Goal: Find specific page/section: Find specific page/section

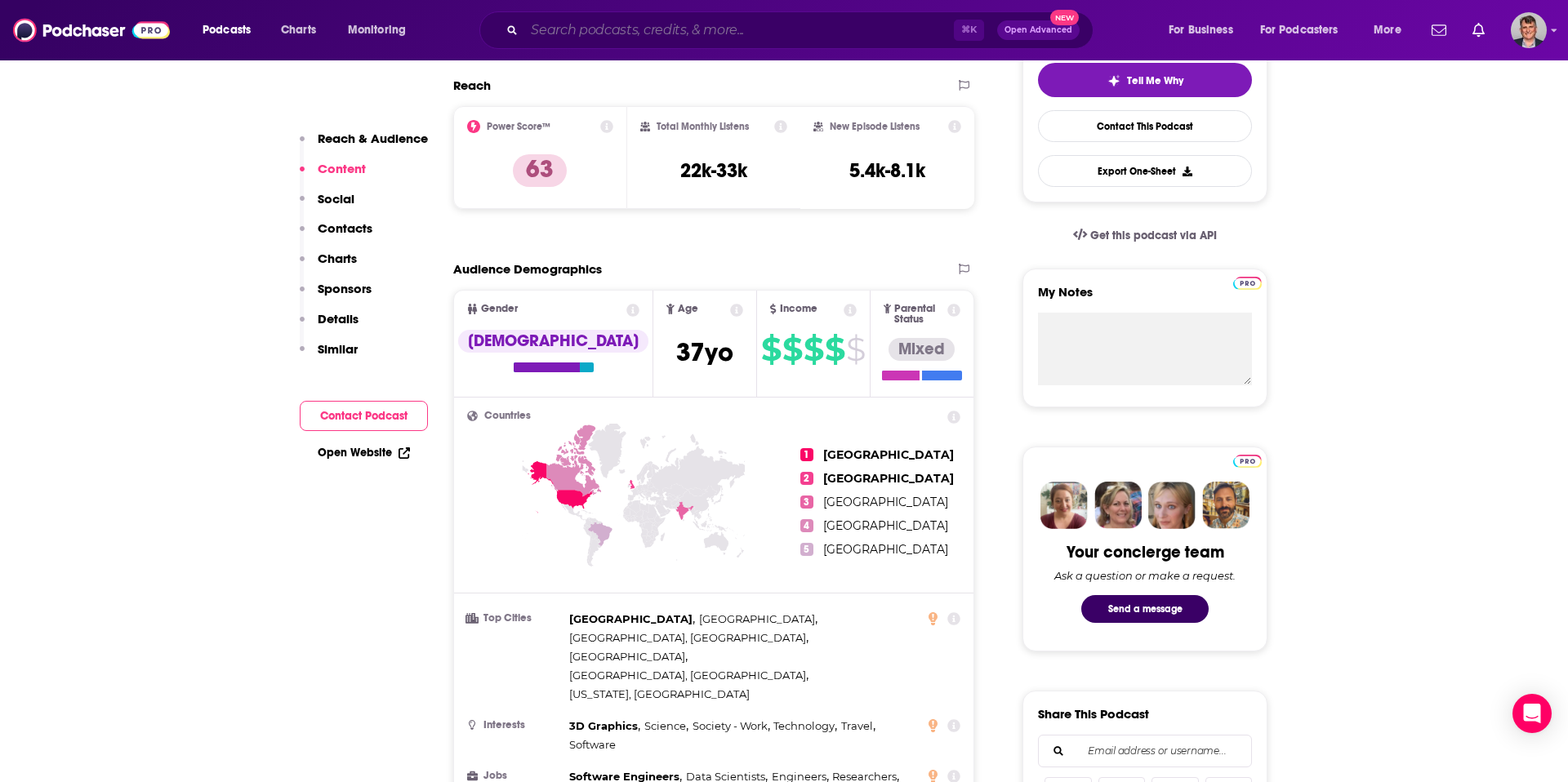
click at [596, 36] on input "Search podcasts, credits, & more..." at bounding box center [739, 29] width 429 height 26
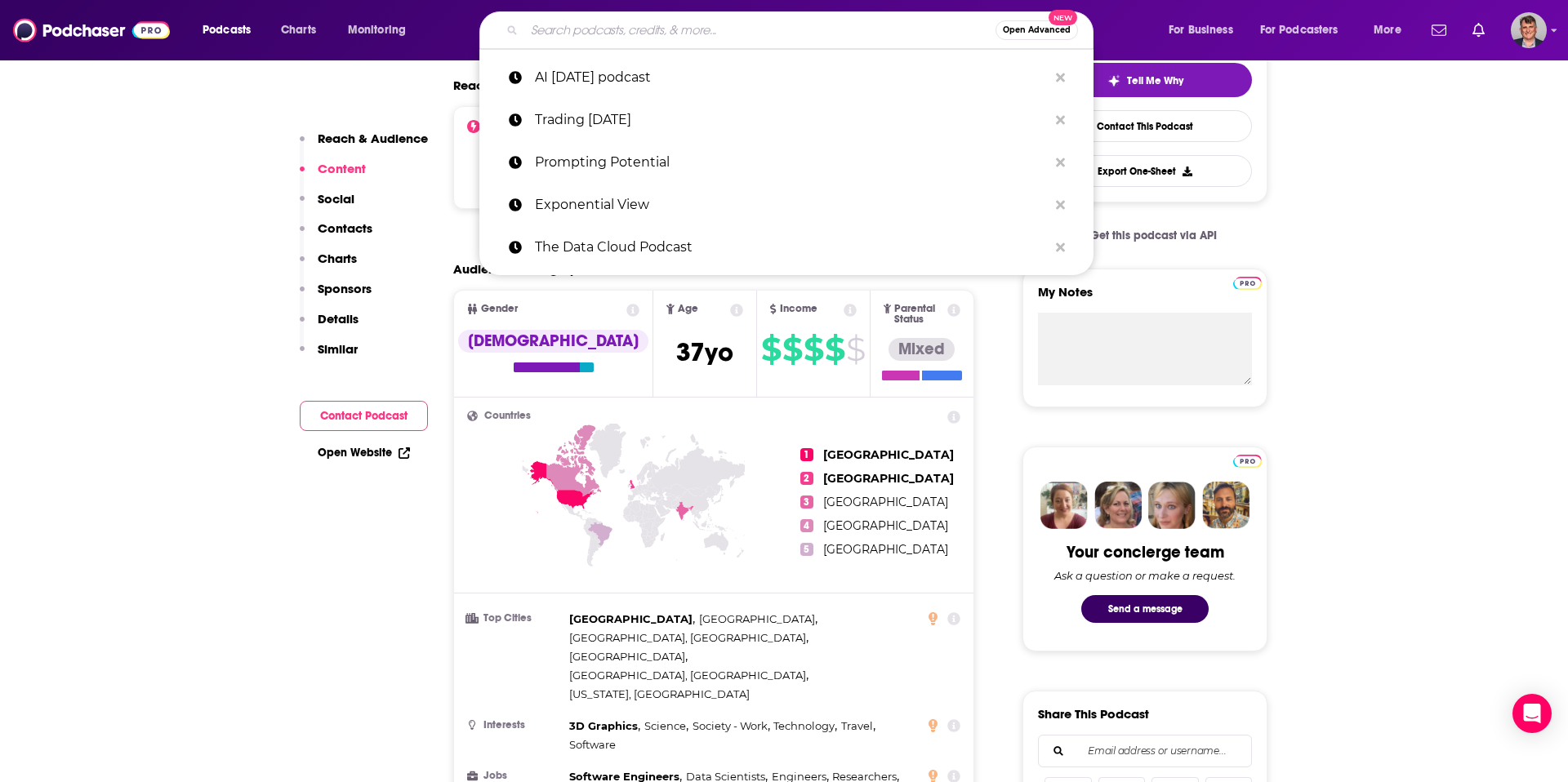
paste input "That DOS Won’t Hurt"
type input "That DOS Won’t Hurt"
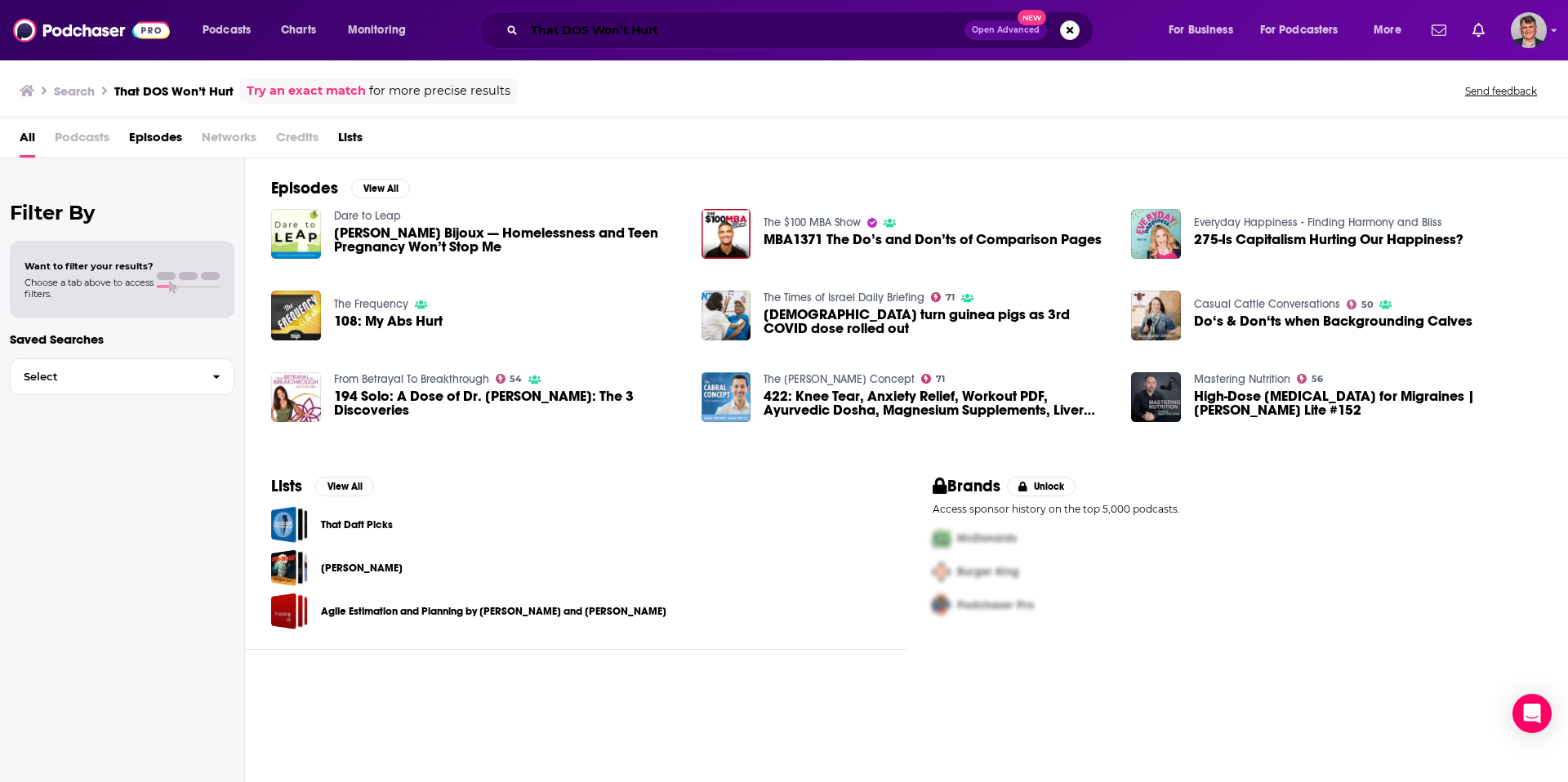
click at [744, 32] on input "That DOS Won’t Hurt" at bounding box center [744, 29] width 440 height 26
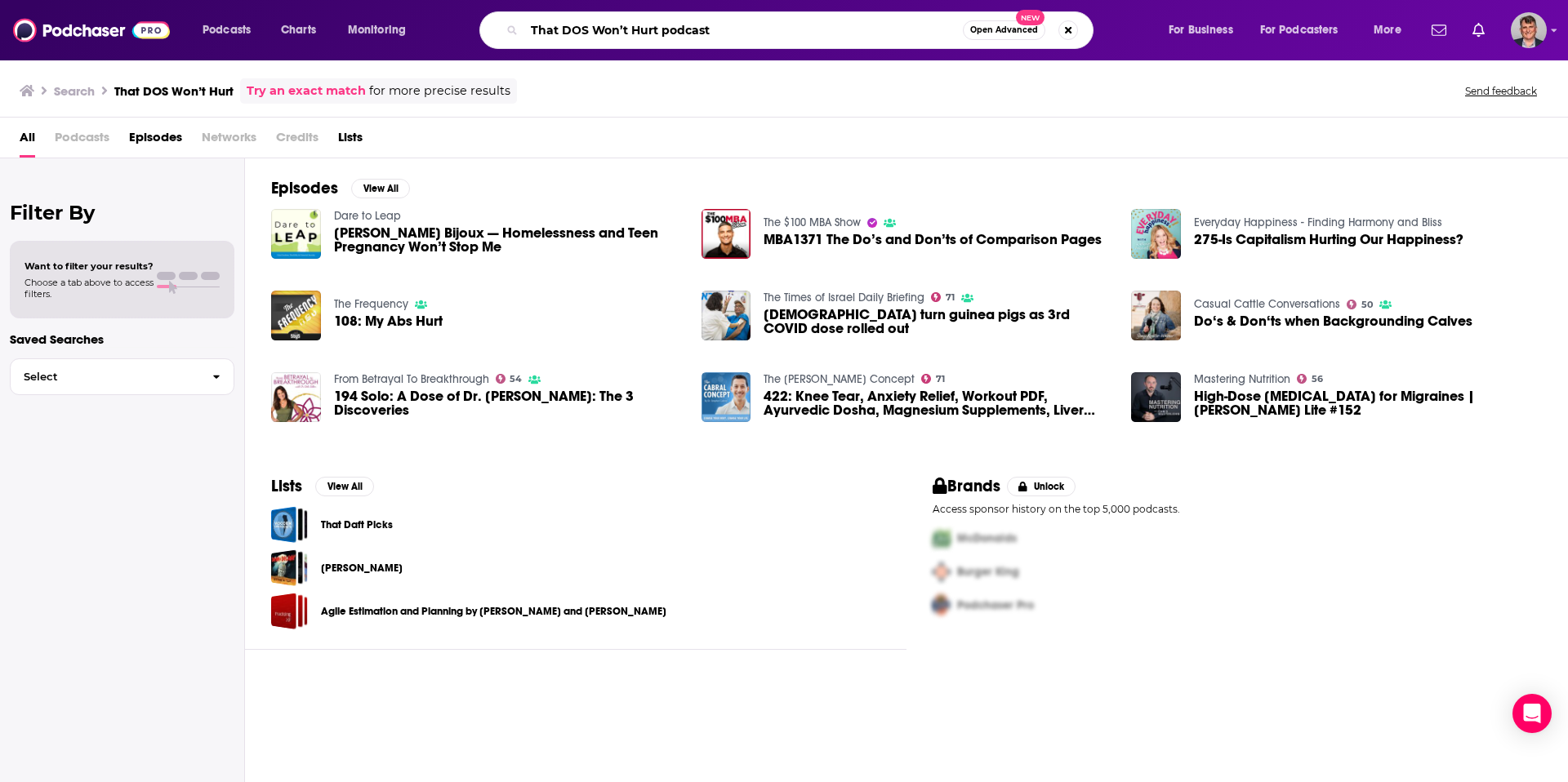
type input "That DOS Won’t Hurt podcast"
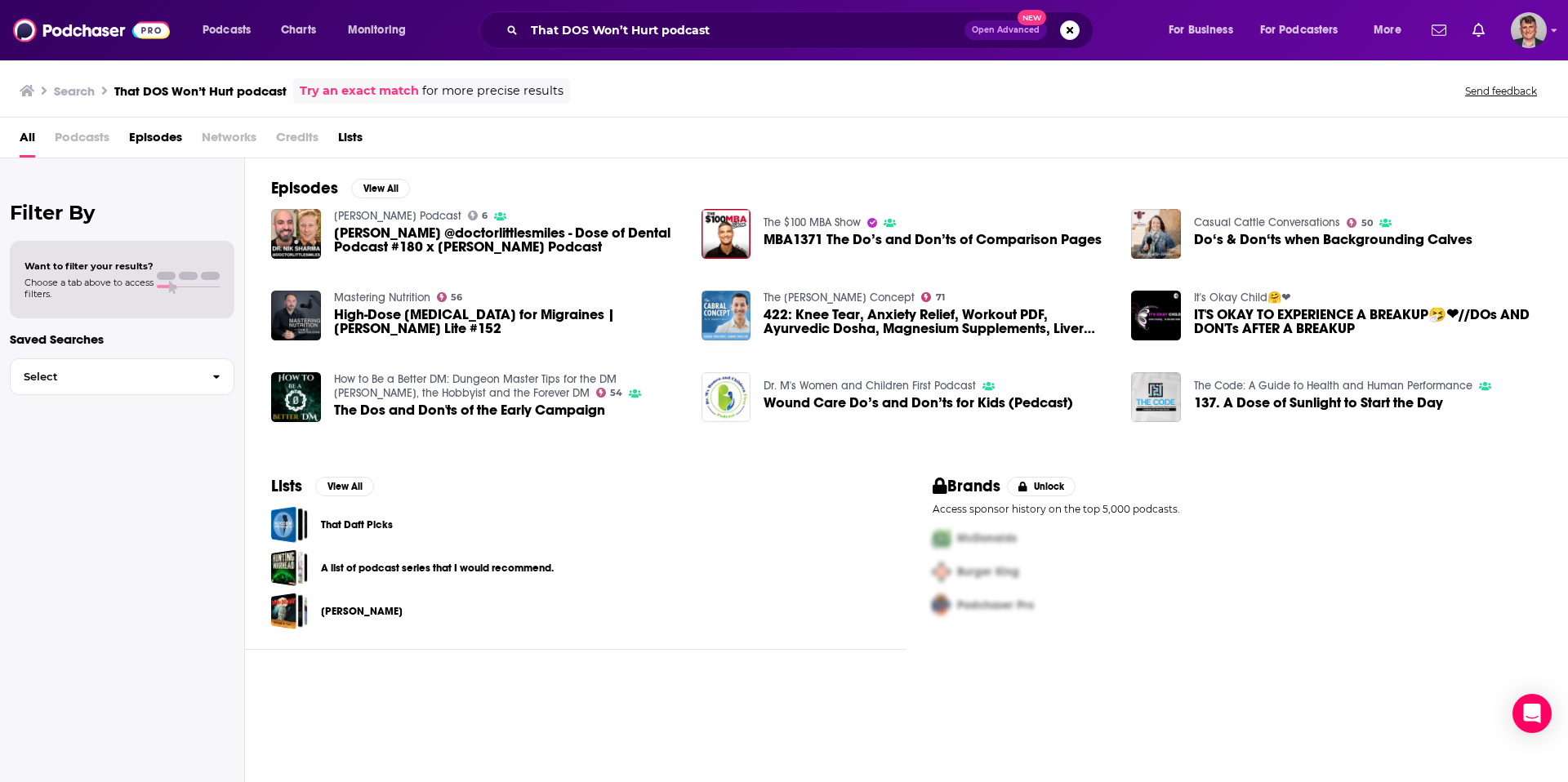
click at [182, 157] on span "Episodes" at bounding box center [156, 141] width 53 height 34
